Goal: Task Accomplishment & Management: Use online tool/utility

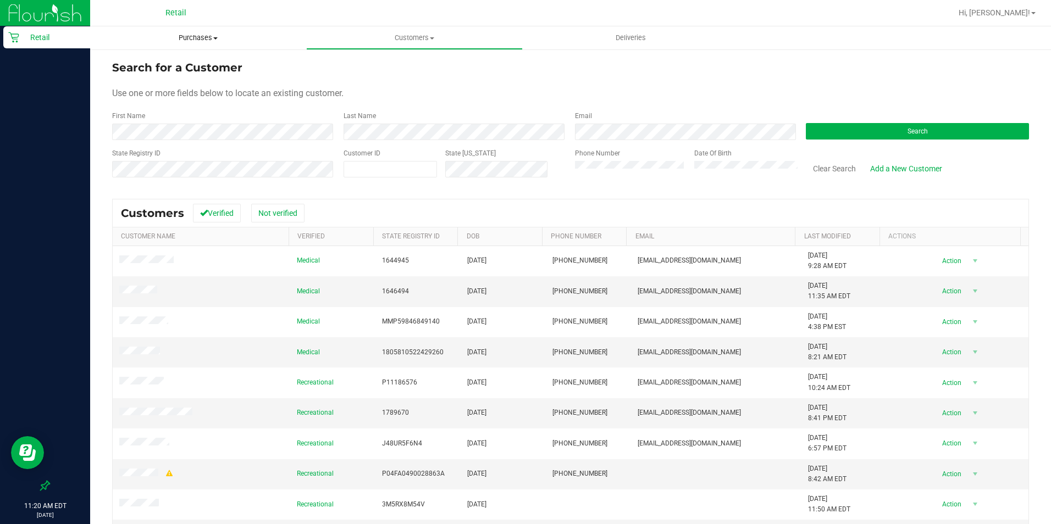
click at [182, 36] on span "Purchases" at bounding box center [198, 38] width 216 height 10
click at [180, 91] on li "All purchases" at bounding box center [198, 92] width 216 height 13
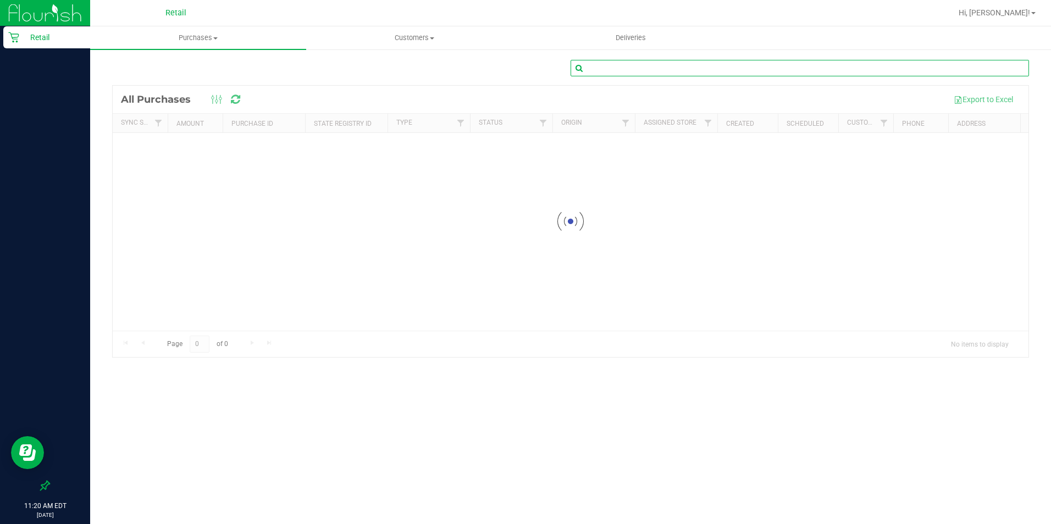
click at [691, 71] on input "text" at bounding box center [799, 68] width 458 height 16
click at [696, 69] on input "text" at bounding box center [799, 68] width 458 height 16
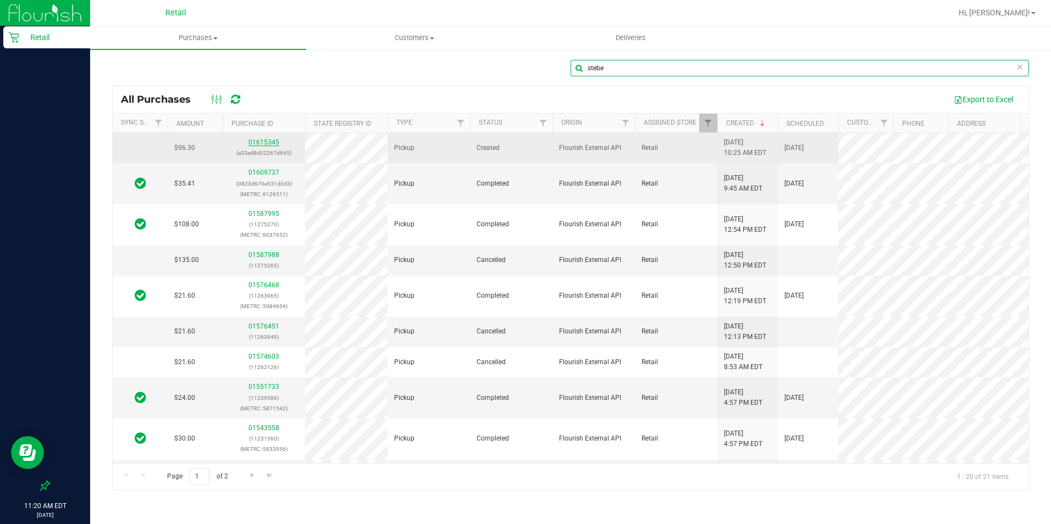
type input "stebe"
click at [253, 144] on link "01615345" at bounding box center [263, 142] width 31 height 8
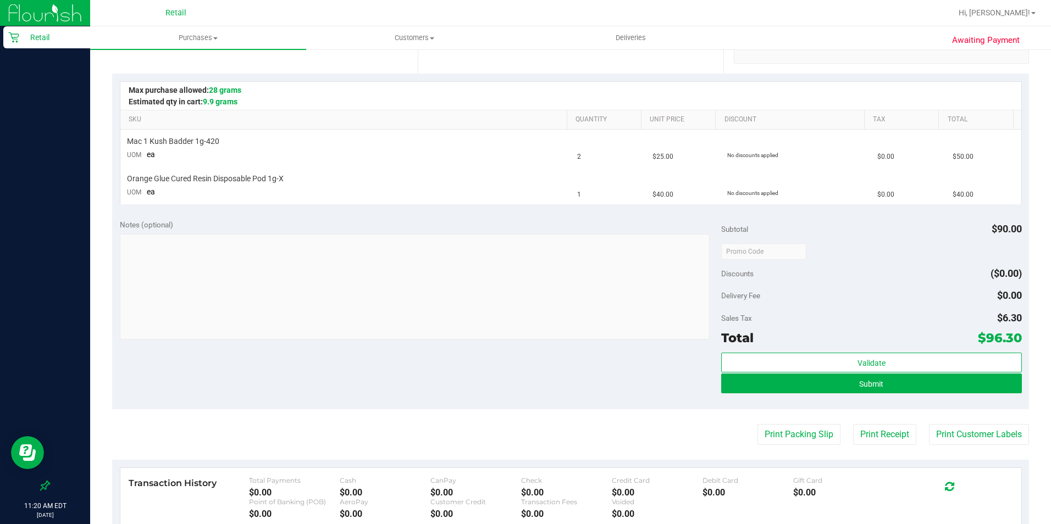
scroll to position [330, 0]
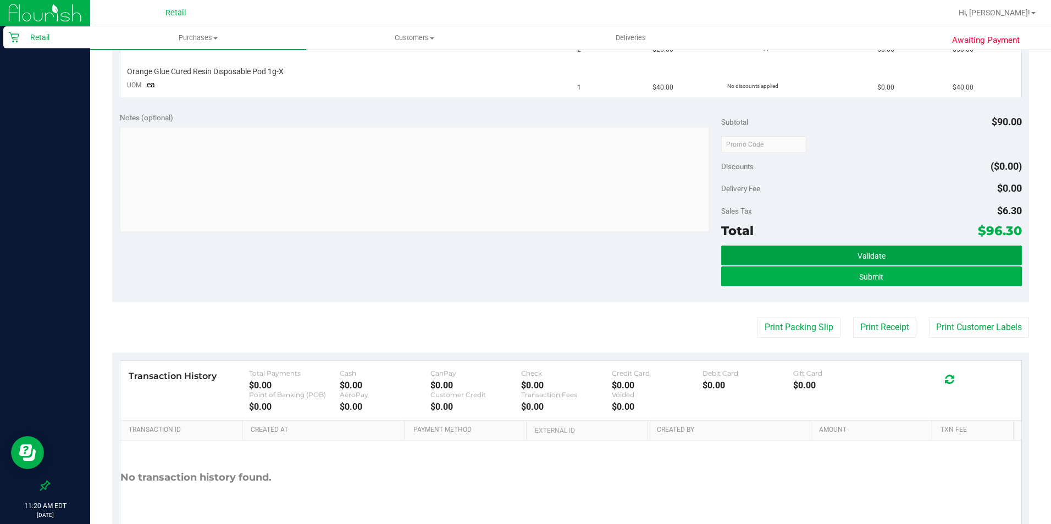
drag, startPoint x: 764, startPoint y: 261, endPoint x: 758, endPoint y: 263, distance: 6.3
click at [763, 262] on button "Validate" at bounding box center [871, 256] width 301 height 20
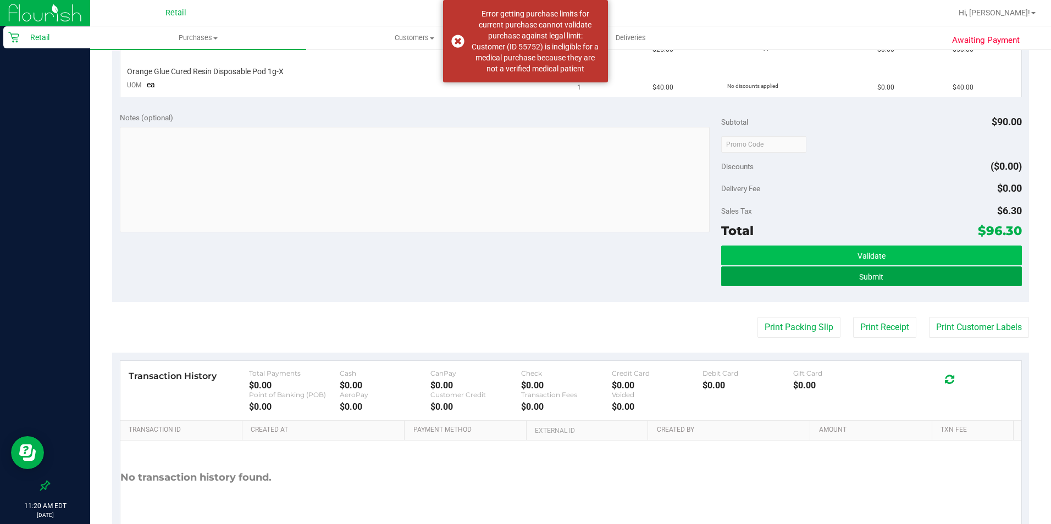
click at [758, 277] on button "Submit" at bounding box center [871, 277] width 301 height 20
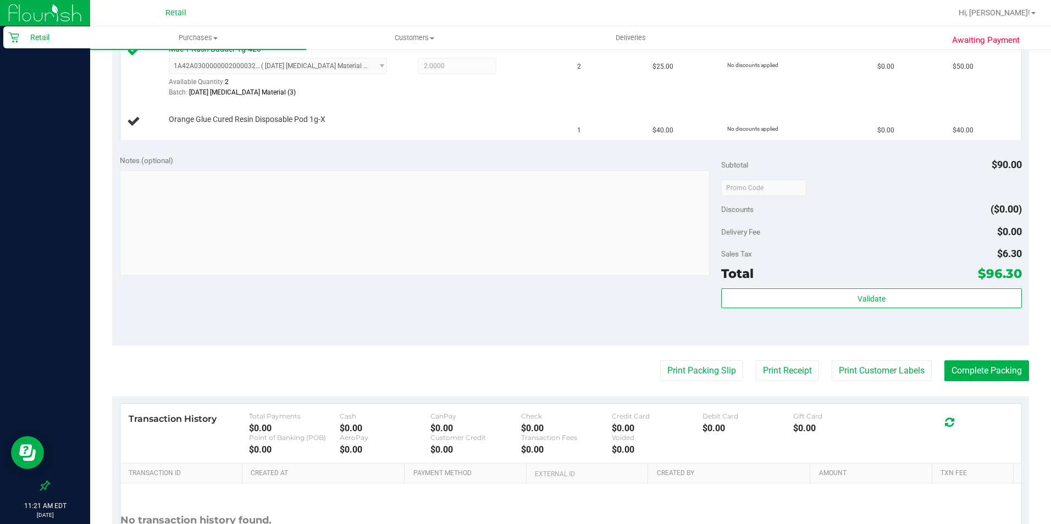
scroll to position [203, 0]
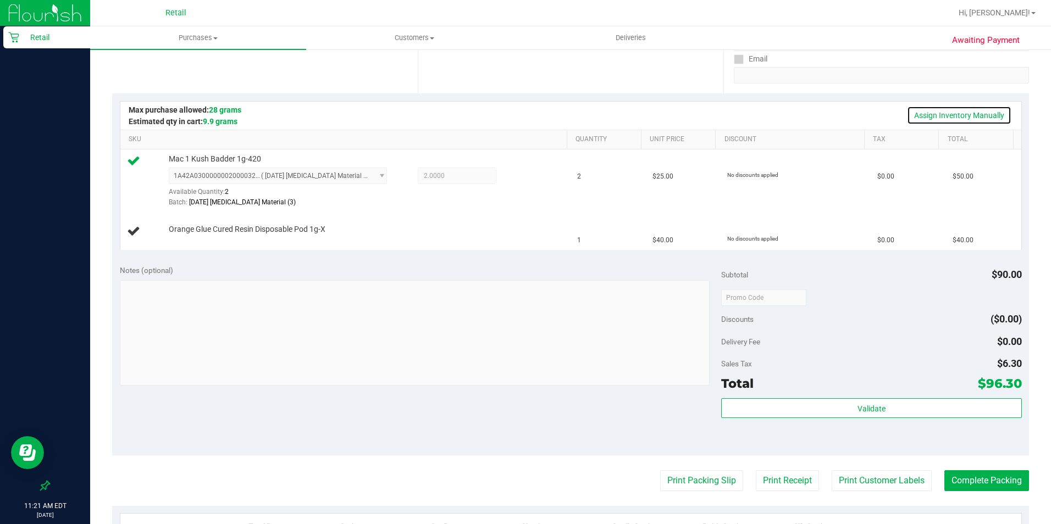
click at [922, 110] on link "Assign Inventory Manually" at bounding box center [959, 115] width 104 height 19
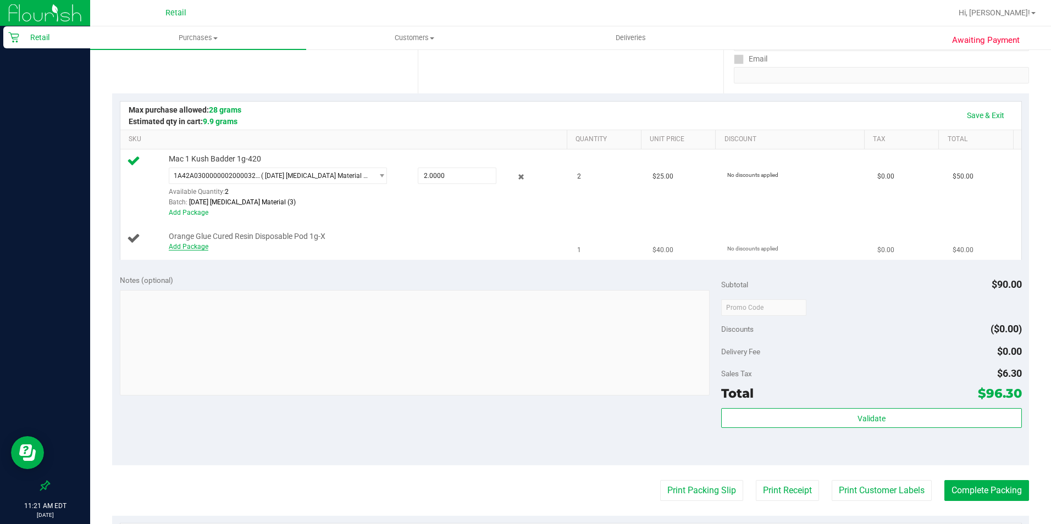
click at [182, 247] on link "Add Package" at bounding box center [189, 247] width 40 height 8
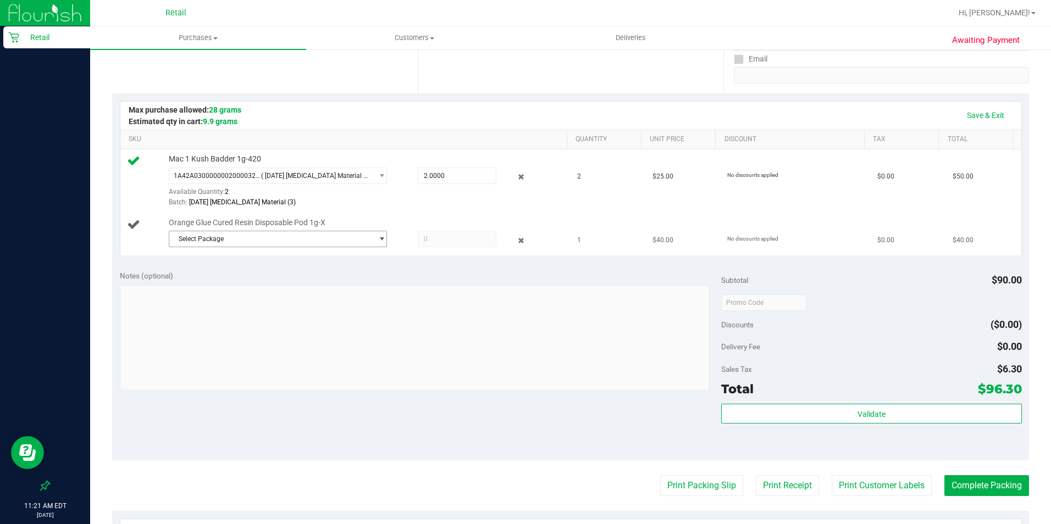
click at [273, 242] on span "Select Package" at bounding box center [270, 238] width 203 height 15
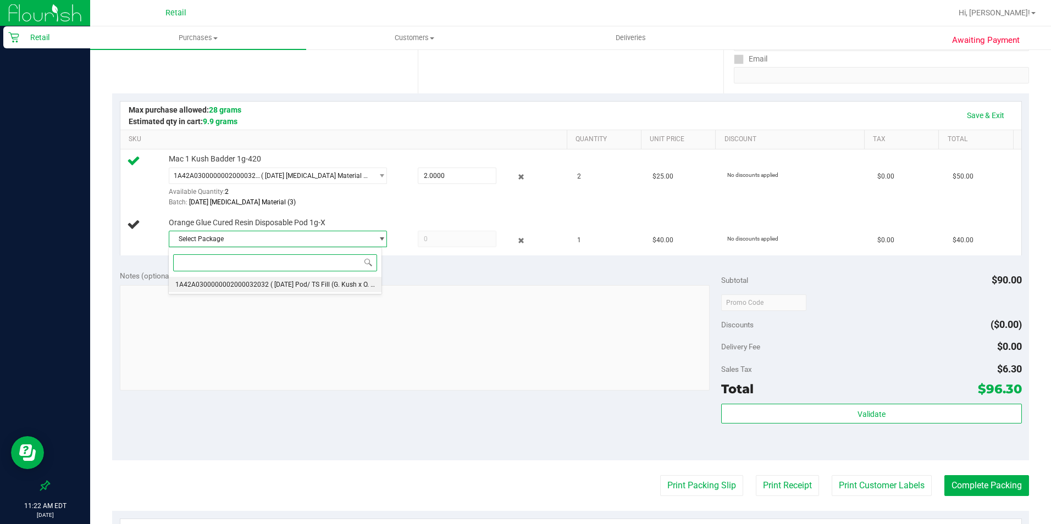
click at [297, 281] on span "( [DATE] Pod/ TS Fill (G. Kush x O. Glue) )" at bounding box center [329, 285] width 119 height 8
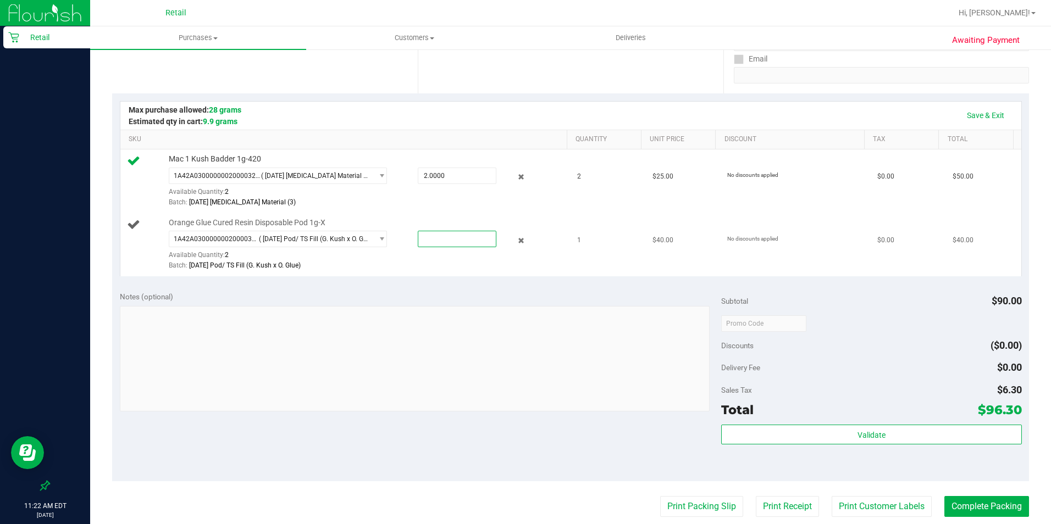
click at [438, 241] on span at bounding box center [457, 239] width 79 height 16
type input "1"
type input "1.0000"
click at [570, 262] on td "1" at bounding box center [607, 244] width 75 height 63
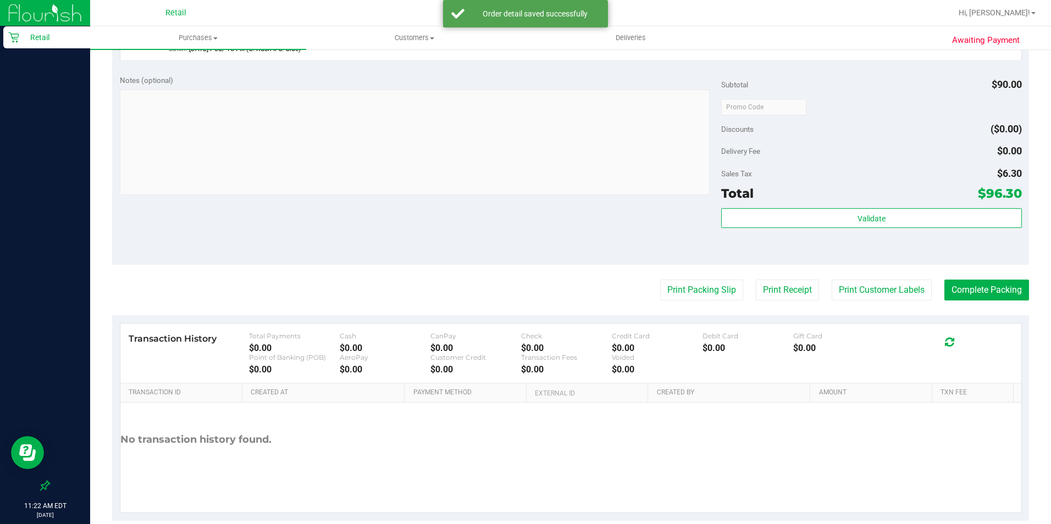
scroll to position [423, 0]
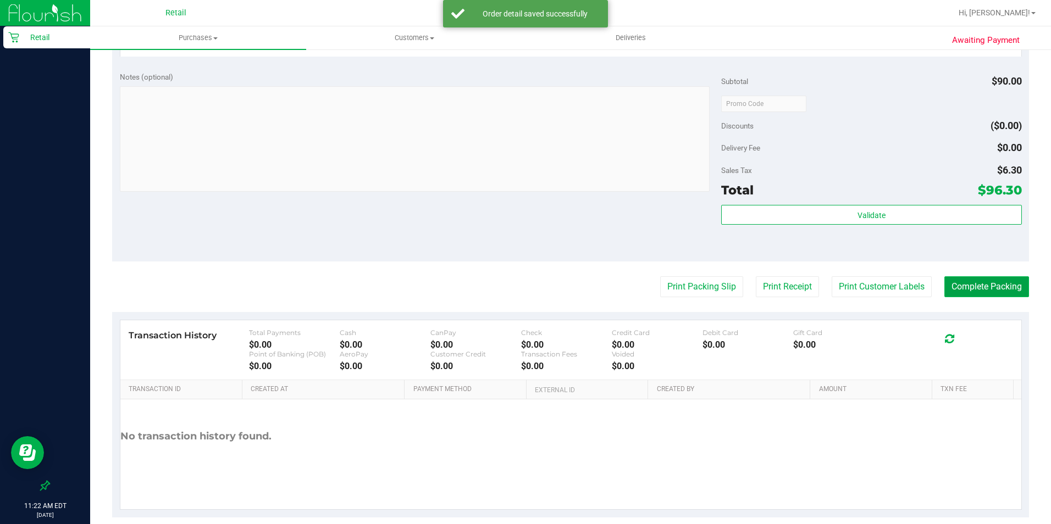
click at [995, 293] on button "Complete Packing" at bounding box center [986, 286] width 85 height 21
